Goal: Check status: Check status

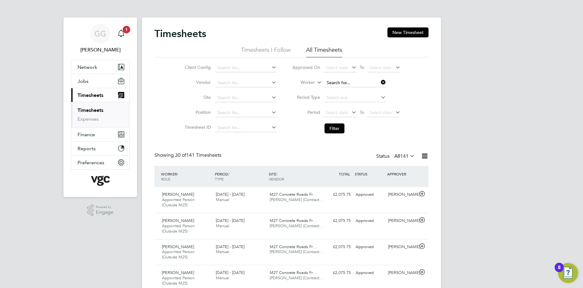
click at [337, 82] on input at bounding box center [354, 82] width 61 height 9
click at [368, 89] on li "[PERSON_NAME] ter" at bounding box center [355, 91] width 62 height 8
type input "[PERSON_NAME]"
click at [339, 128] on button "Filter" at bounding box center [334, 128] width 20 height 10
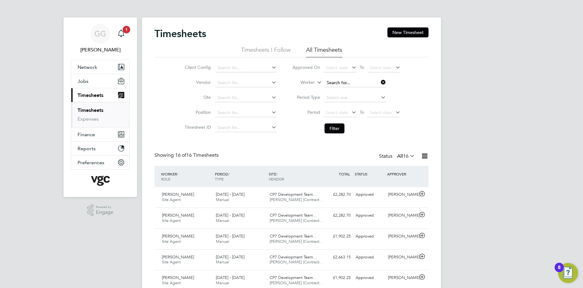
click at [348, 84] on input at bounding box center [354, 82] width 61 height 9
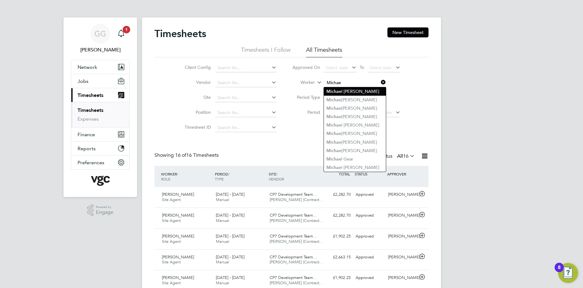
click at [337, 89] on b "Michae" at bounding box center [333, 91] width 15 height 5
type input "[PERSON_NAME]"
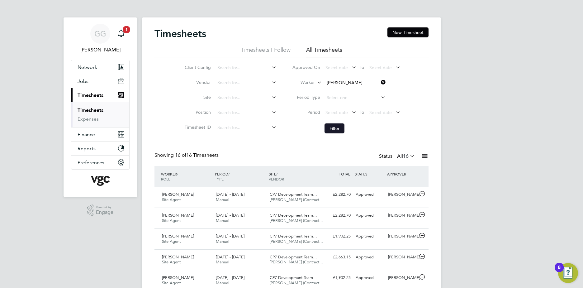
click at [337, 132] on button "Filter" at bounding box center [334, 128] width 20 height 10
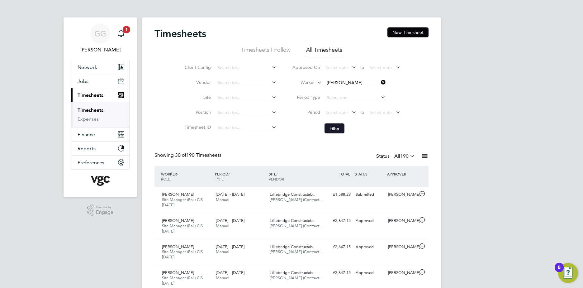
click at [329, 128] on button "Filter" at bounding box center [334, 128] width 20 height 10
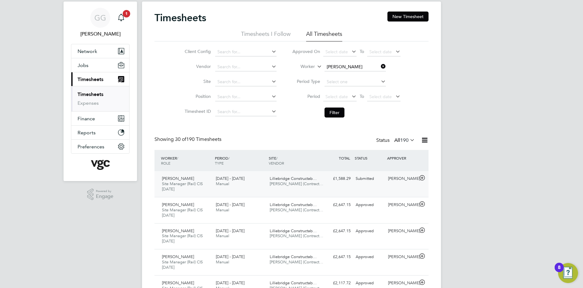
scroll to position [31, 0]
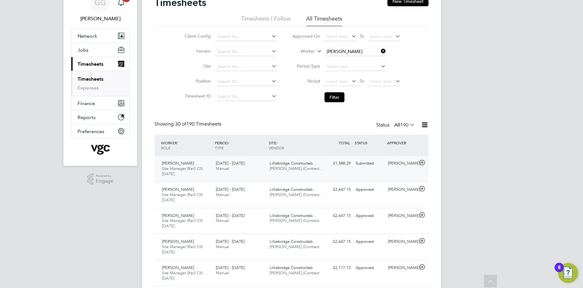
click at [341, 159] on div "£1,588.29 Submitted" at bounding box center [337, 163] width 32 height 10
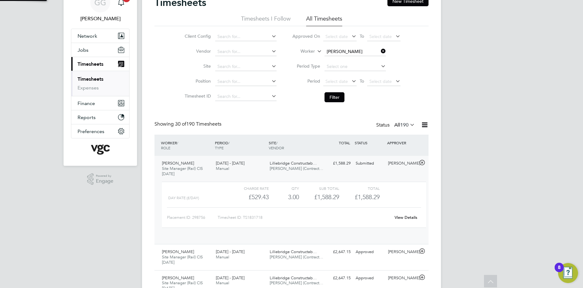
scroll to position [11, 61]
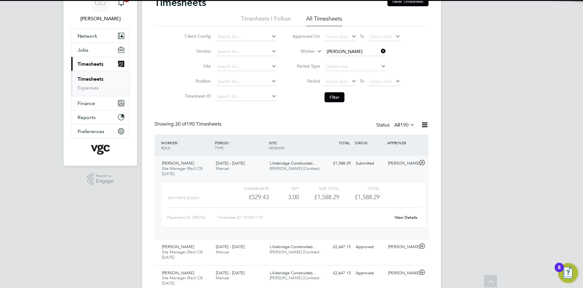
click at [308, 200] on div "£1,588.29" at bounding box center [319, 197] width 40 height 10
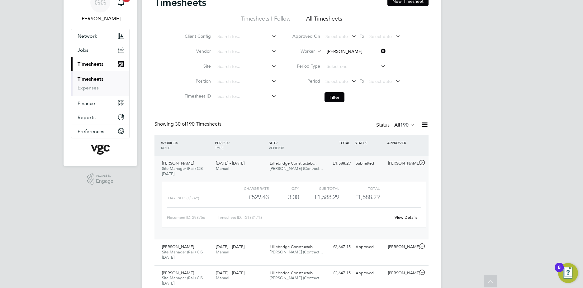
click at [404, 214] on div "View Details" at bounding box center [405, 217] width 31 height 10
click at [401, 217] on link "View Details" at bounding box center [405, 216] width 23 height 5
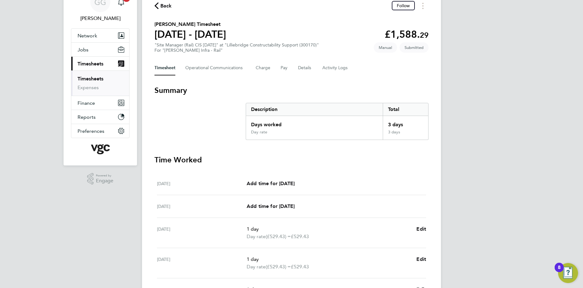
scroll to position [31, 0]
